Goal: Find specific page/section: Find specific page/section

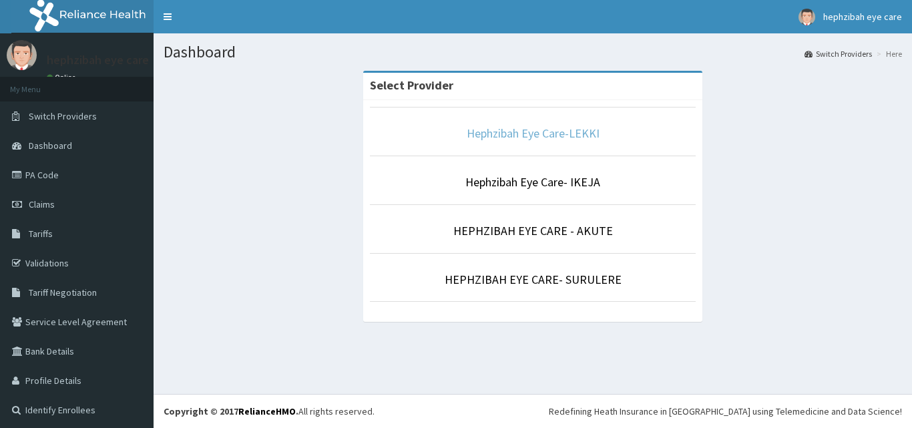
click at [544, 135] on link "Hephzibah Eye Care-LEKKI" at bounding box center [533, 133] width 133 height 15
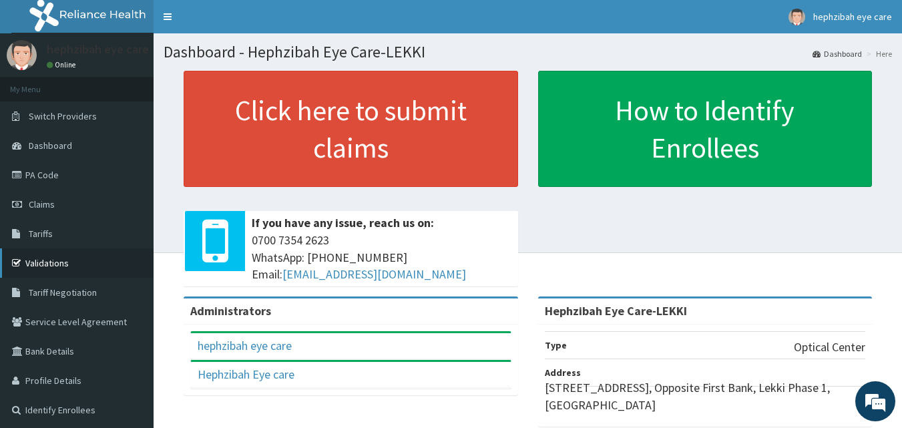
click at [57, 261] on link "Validations" at bounding box center [77, 262] width 154 height 29
